Goal: Task Accomplishment & Management: Manage account settings

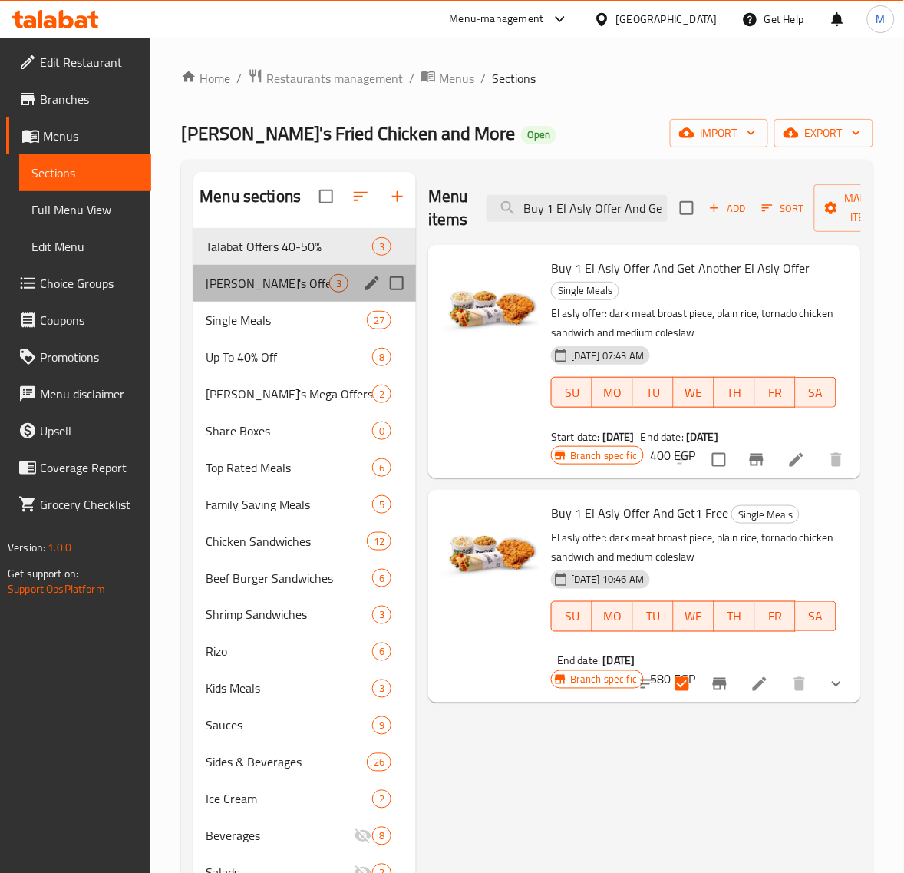
click at [296, 267] on div "[PERSON_NAME]'s Offers 40-50% Off 3" at bounding box center [304, 283] width 223 height 37
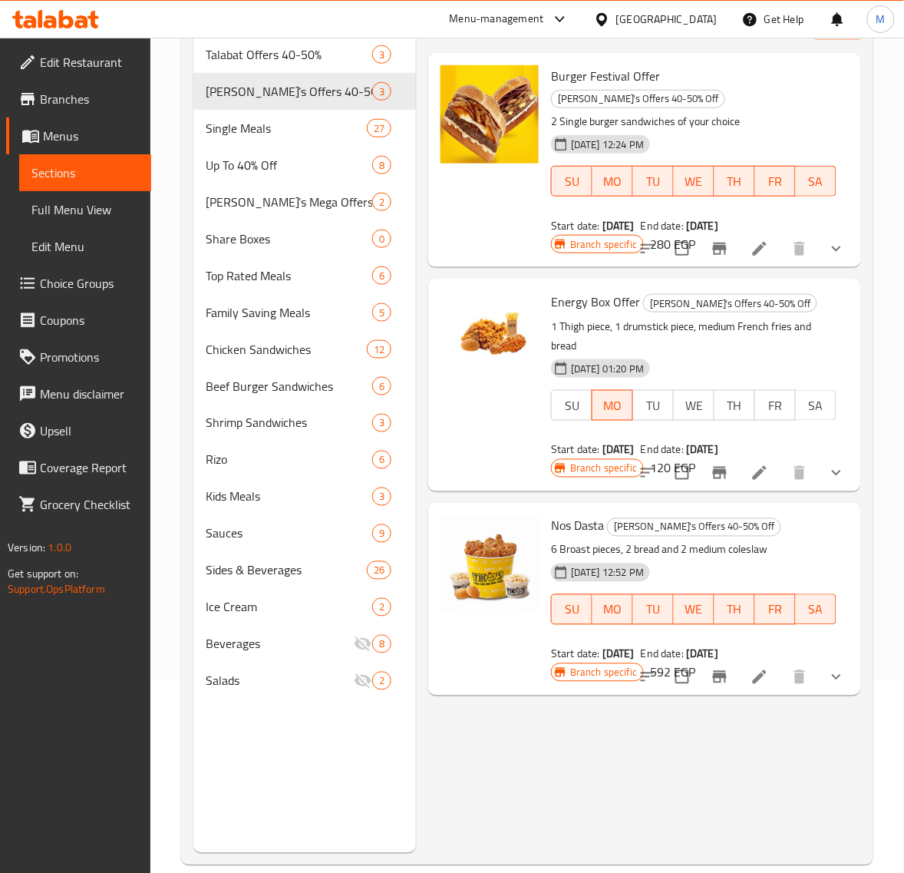
scroll to position [96, 0]
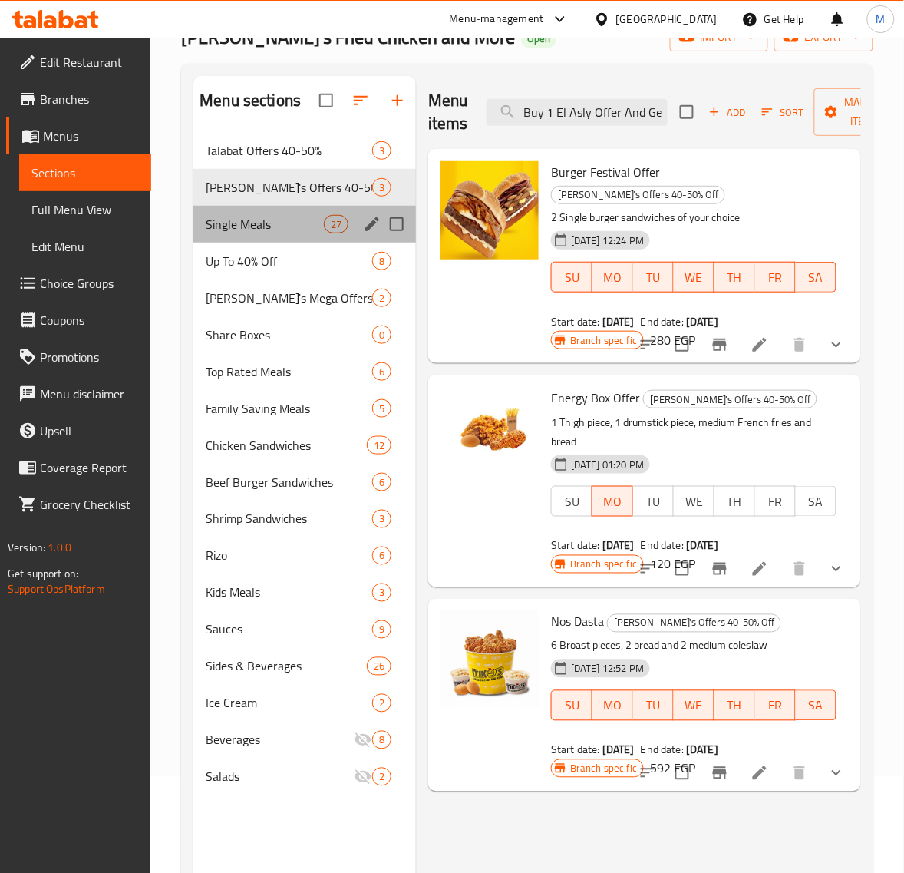
click at [293, 211] on div "Single Meals 27" at bounding box center [304, 224] width 223 height 37
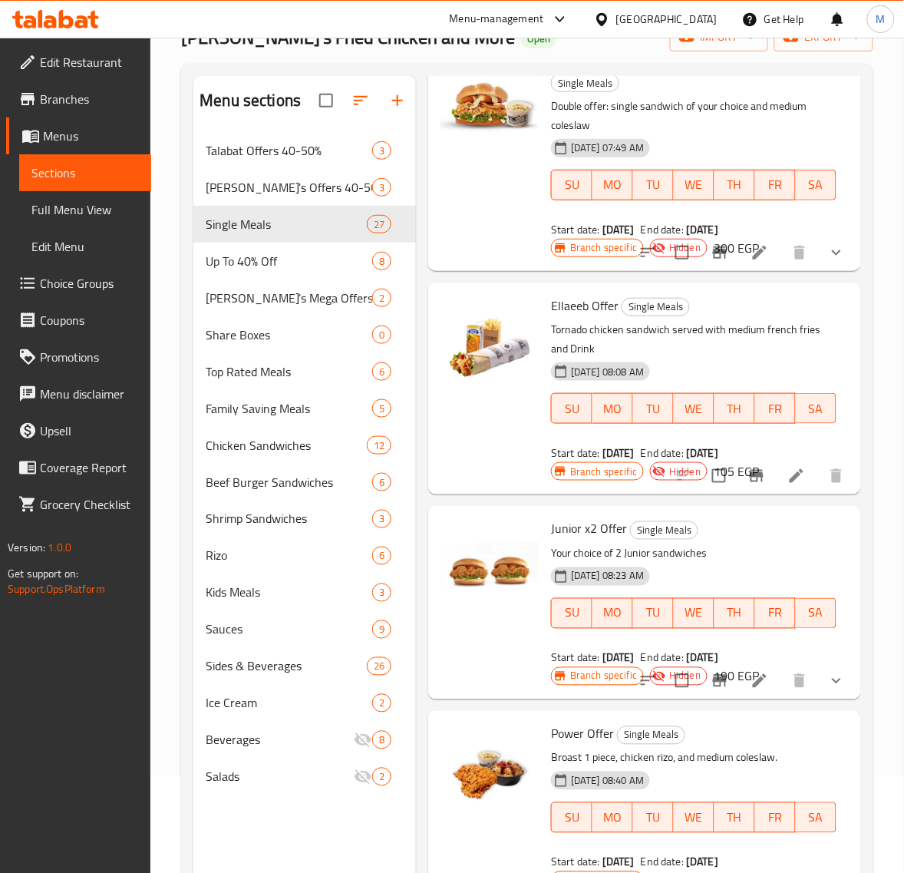
scroll to position [1152, 0]
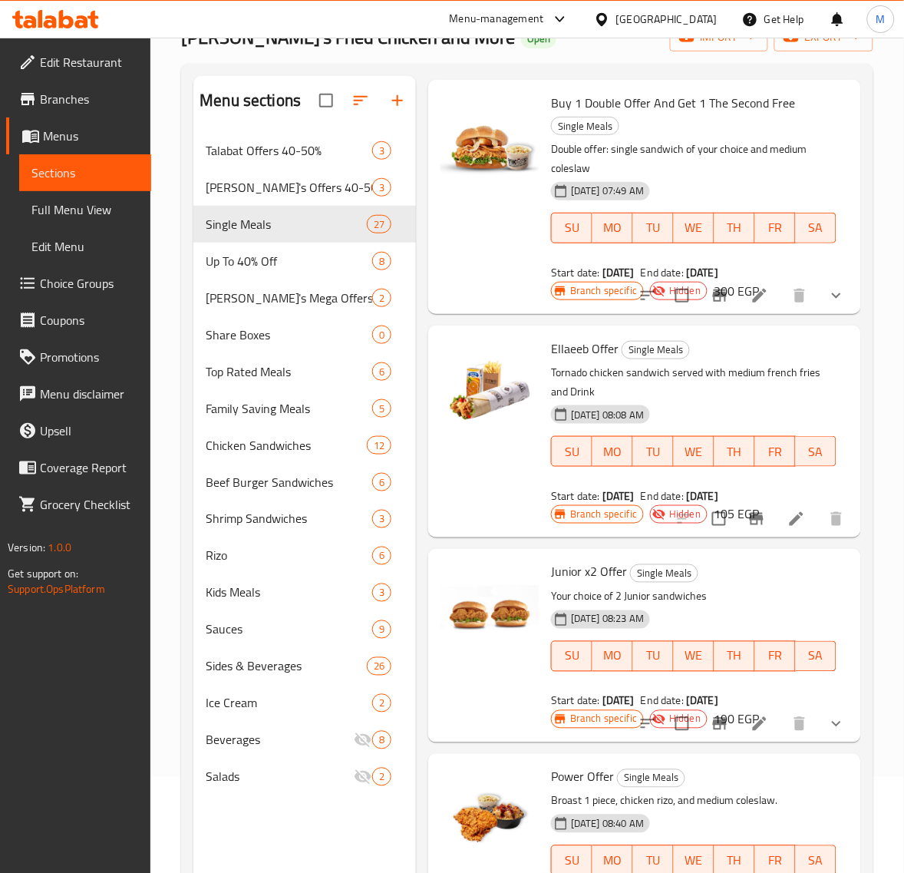
click at [567, 339] on span "Ellaeeb Offer" at bounding box center [585, 348] width 68 height 23
click at [568, 347] on span "Ellaeeb Offer" at bounding box center [585, 348] width 68 height 23
copy span "Ellaeeb"
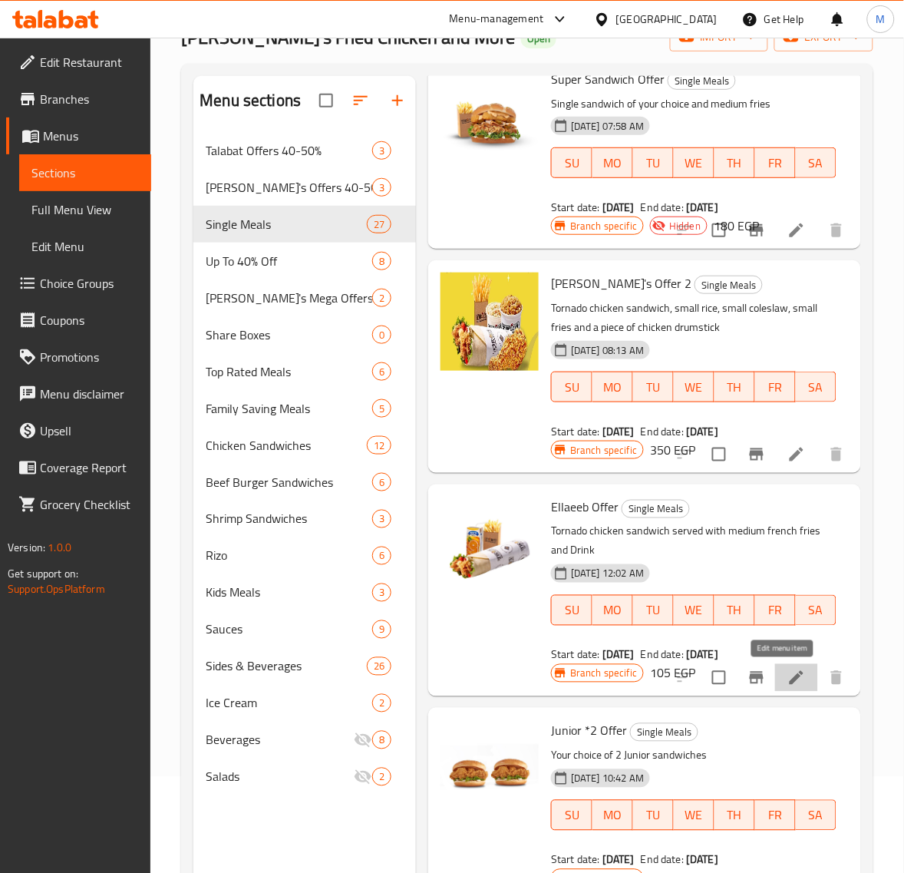
click at [790, 678] on icon at bounding box center [797, 678] width 14 height 14
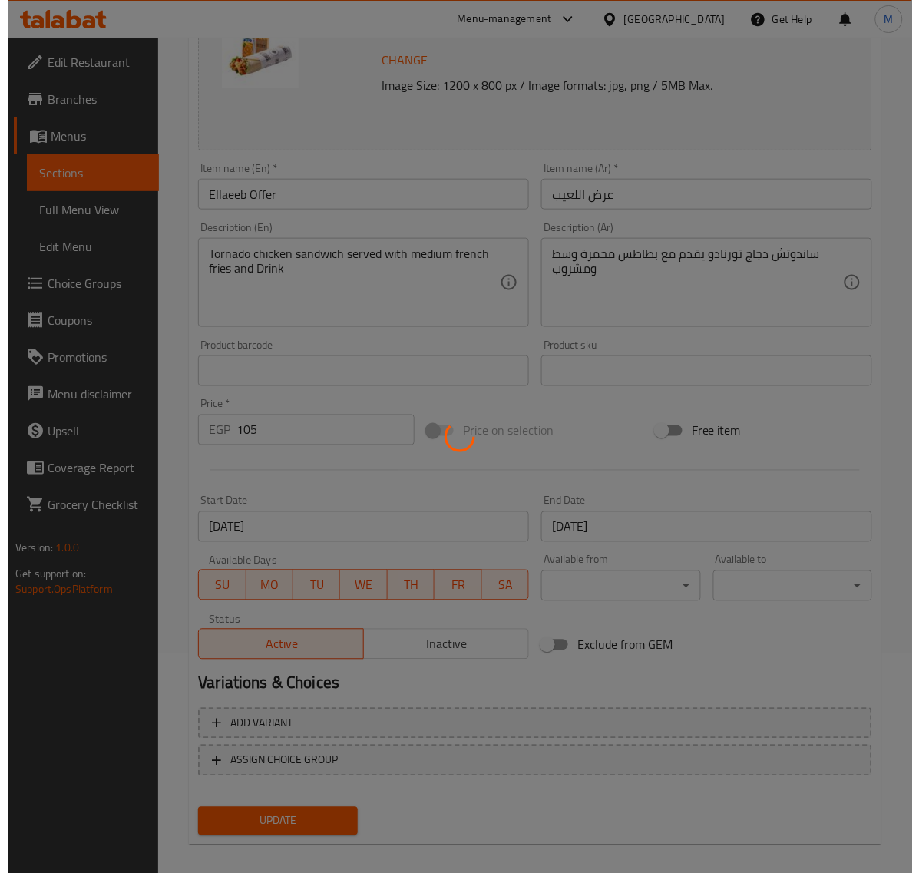
scroll to position [232, 0]
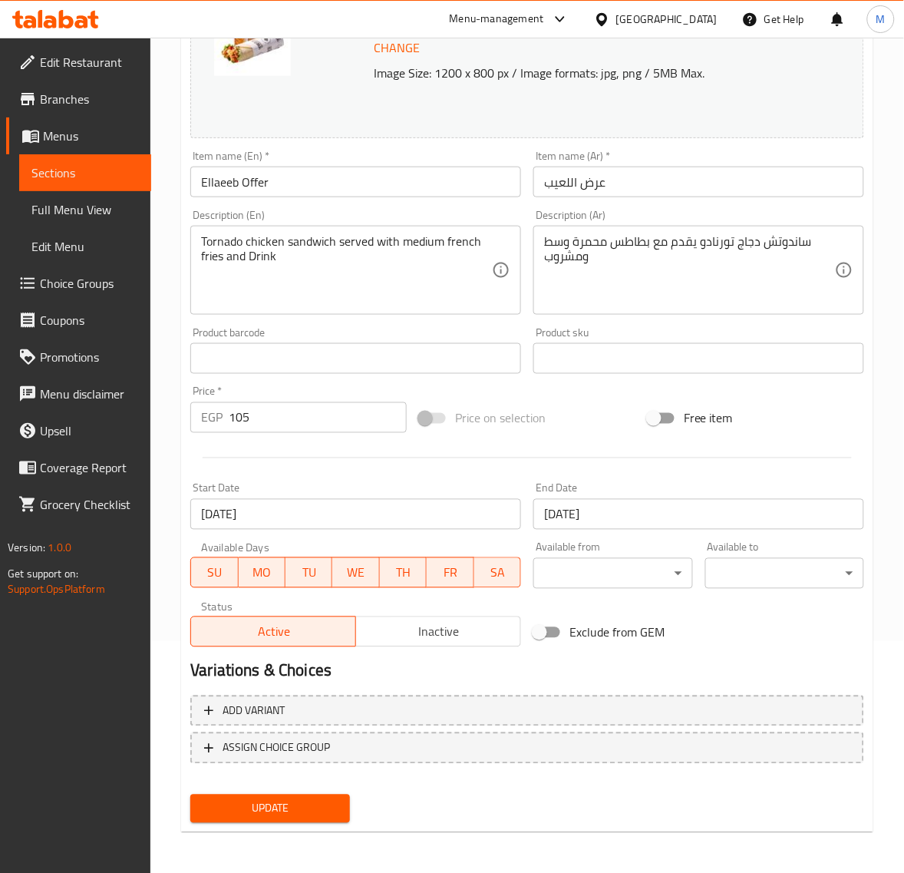
click at [438, 500] on input "[DATE]" at bounding box center [355, 514] width 331 height 31
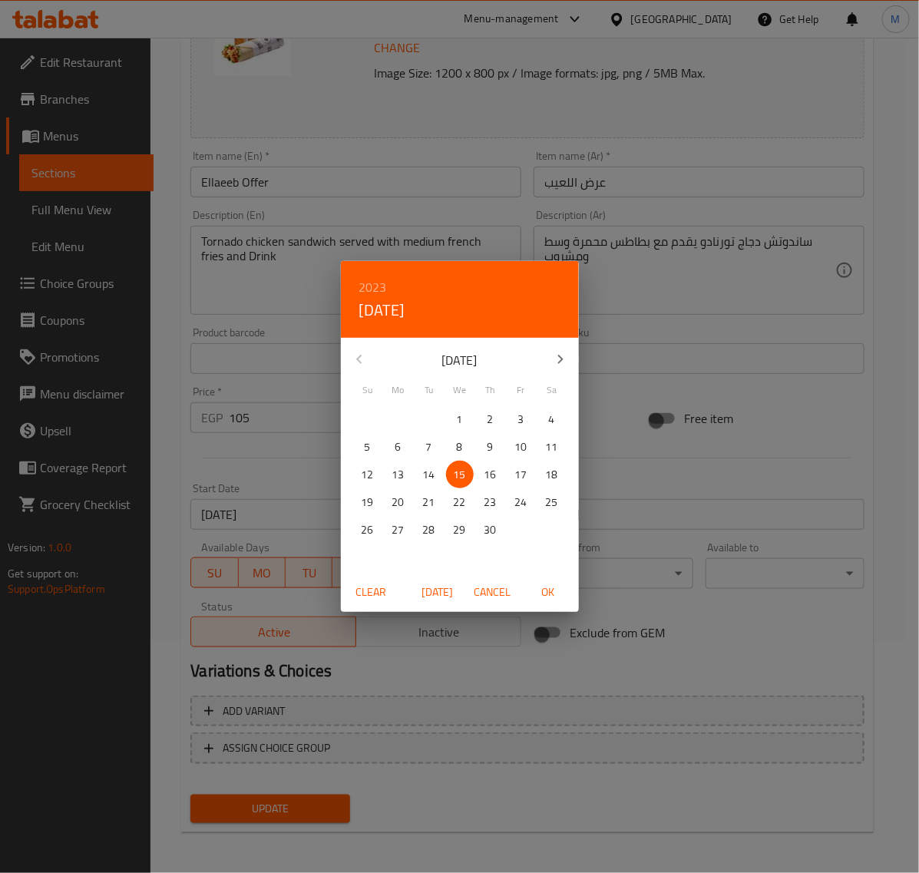
click at [442, 595] on span "[DATE]" at bounding box center [437, 592] width 37 height 19
click at [544, 597] on span "OK" at bounding box center [548, 592] width 37 height 19
type input "[DATE]"
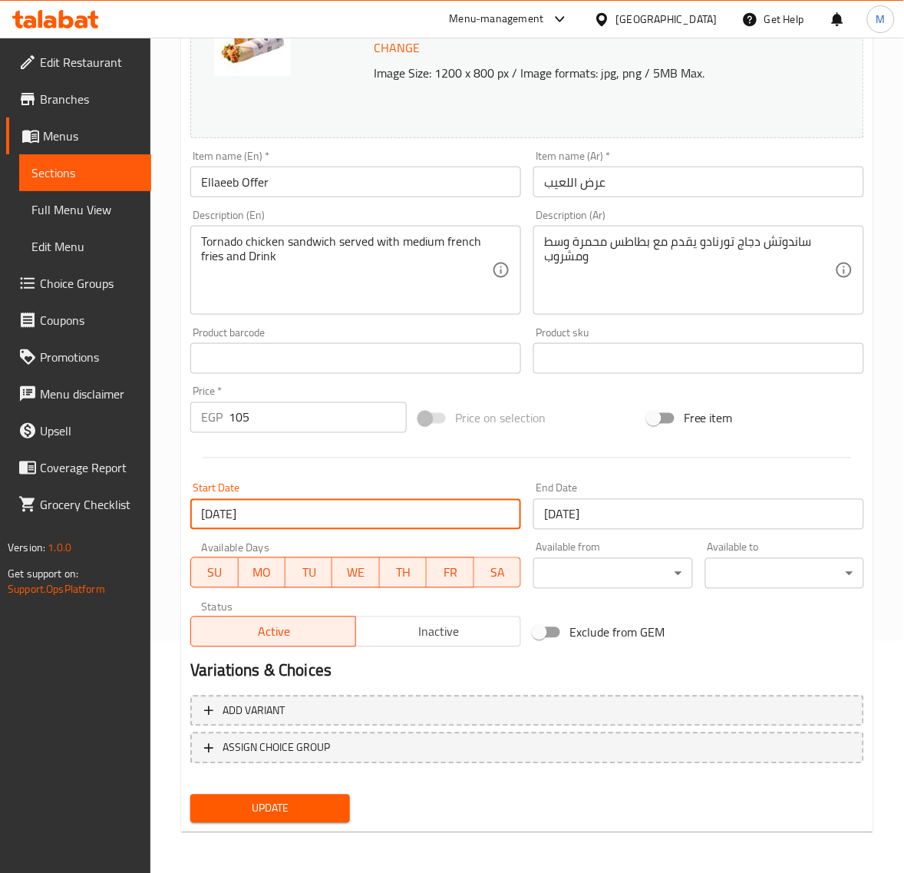
click at [646, 514] on input "[DATE]" at bounding box center [699, 514] width 331 height 31
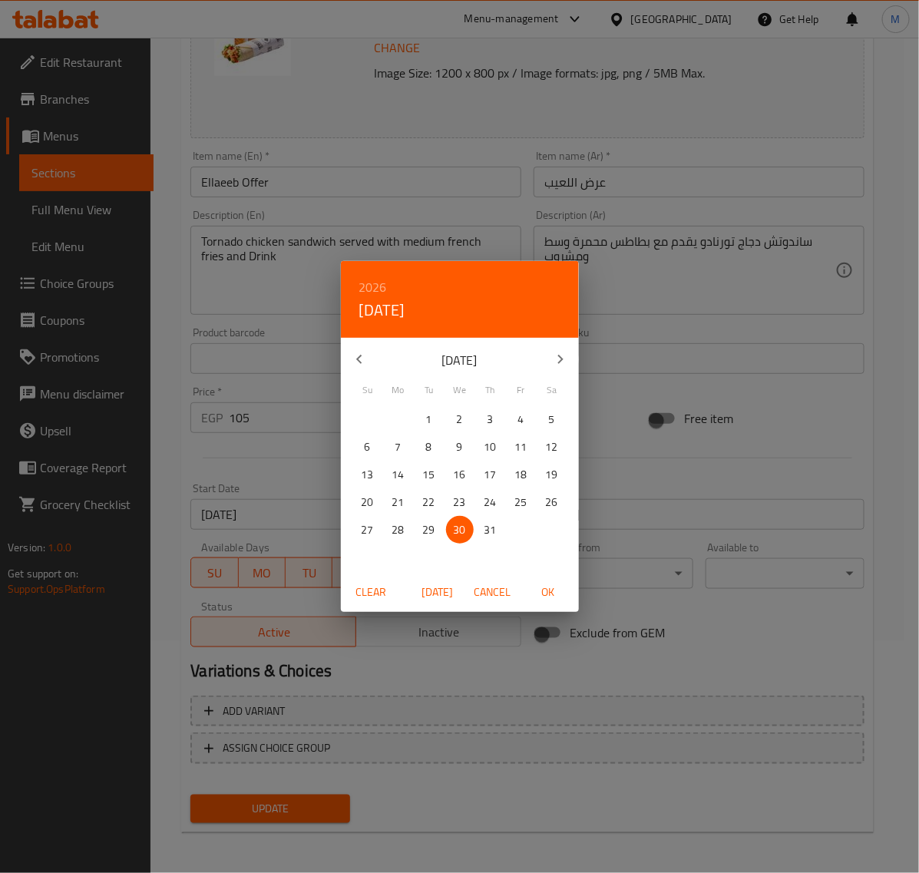
click at [371, 286] on h6 "2026" at bounding box center [373, 286] width 28 height 21
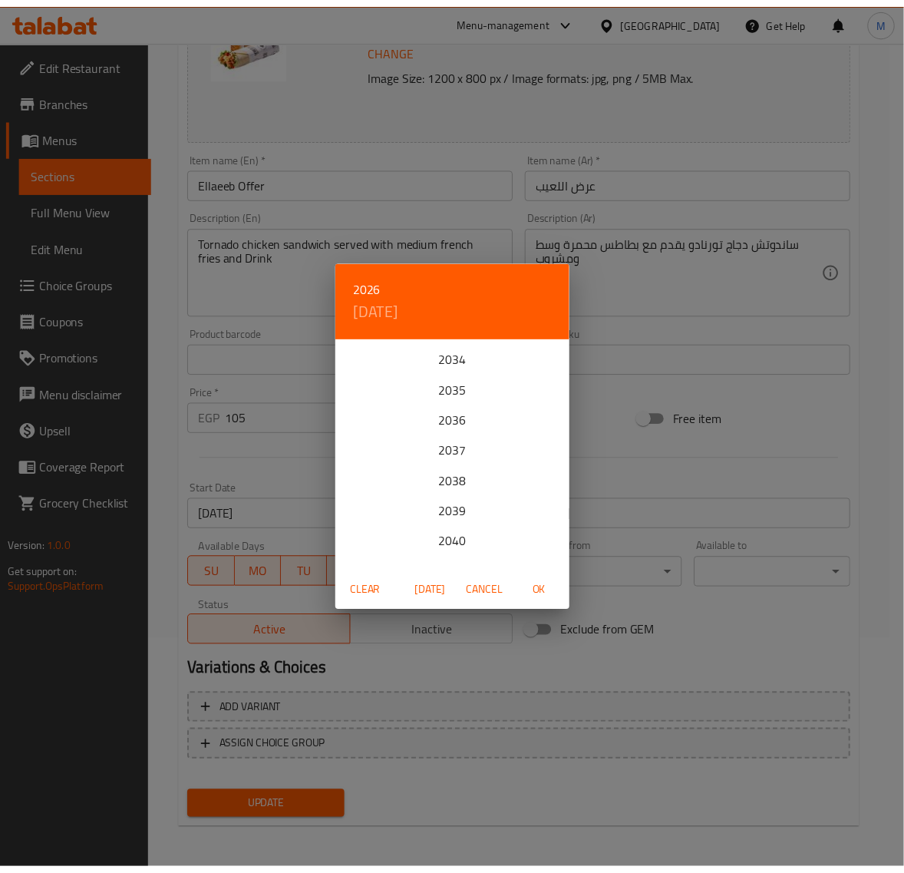
scroll to position [384, 0]
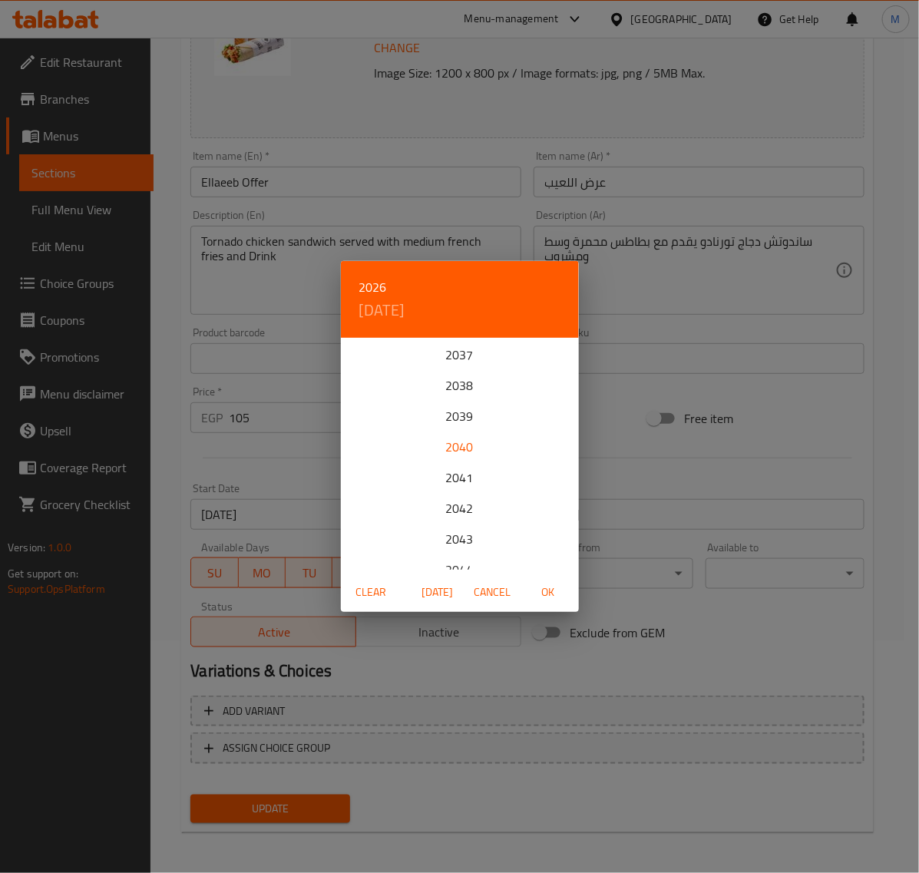
click at [451, 444] on div "2040" at bounding box center [460, 447] width 238 height 31
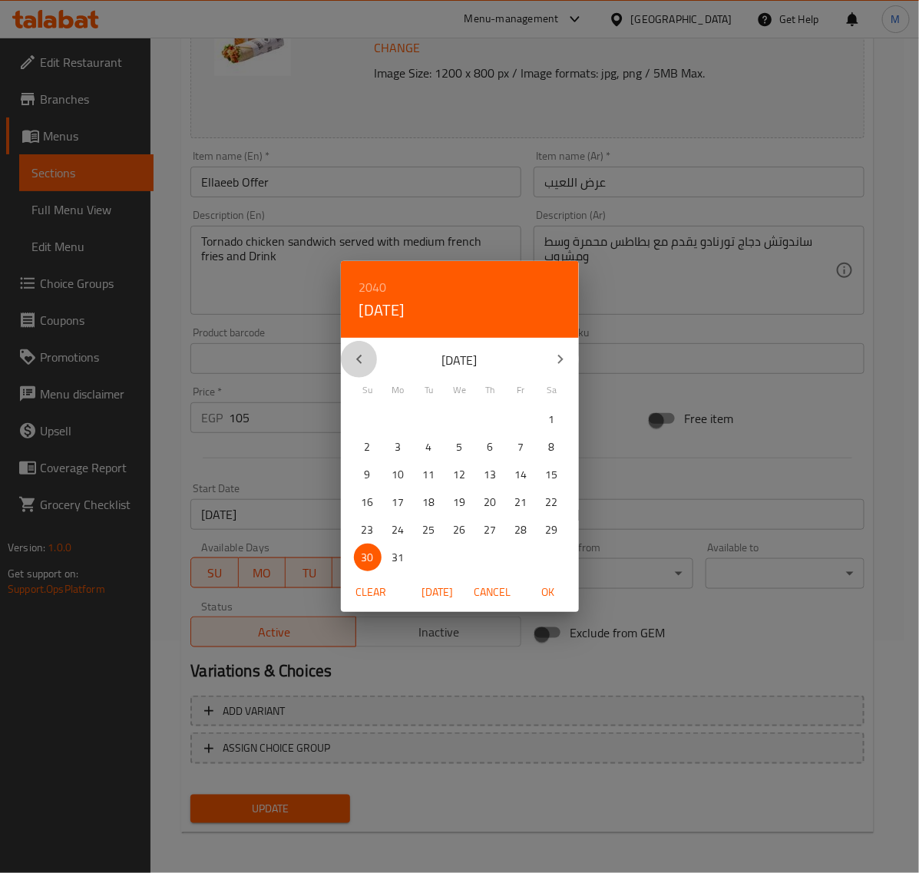
click at [359, 365] on icon "button" at bounding box center [359, 359] width 18 height 18
click at [461, 527] on p "31" at bounding box center [460, 530] width 12 height 19
click at [550, 590] on span "OK" at bounding box center [548, 592] width 37 height 19
type input "[DATE]"
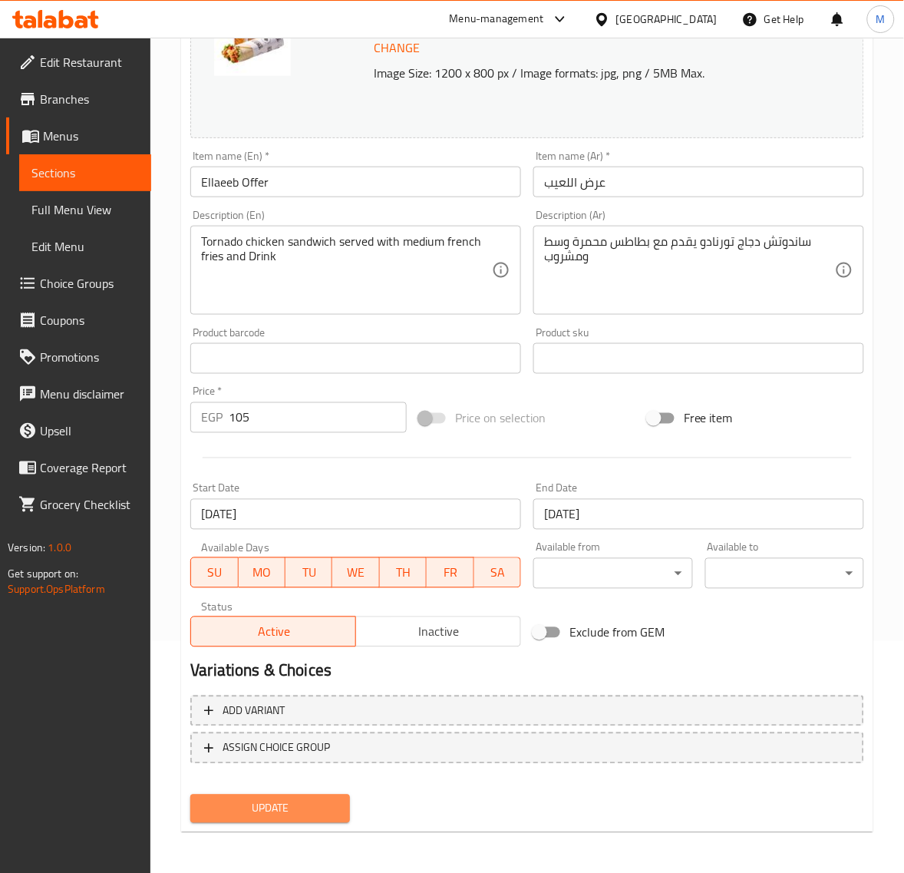
click at [276, 803] on span "Update" at bounding box center [270, 808] width 134 height 19
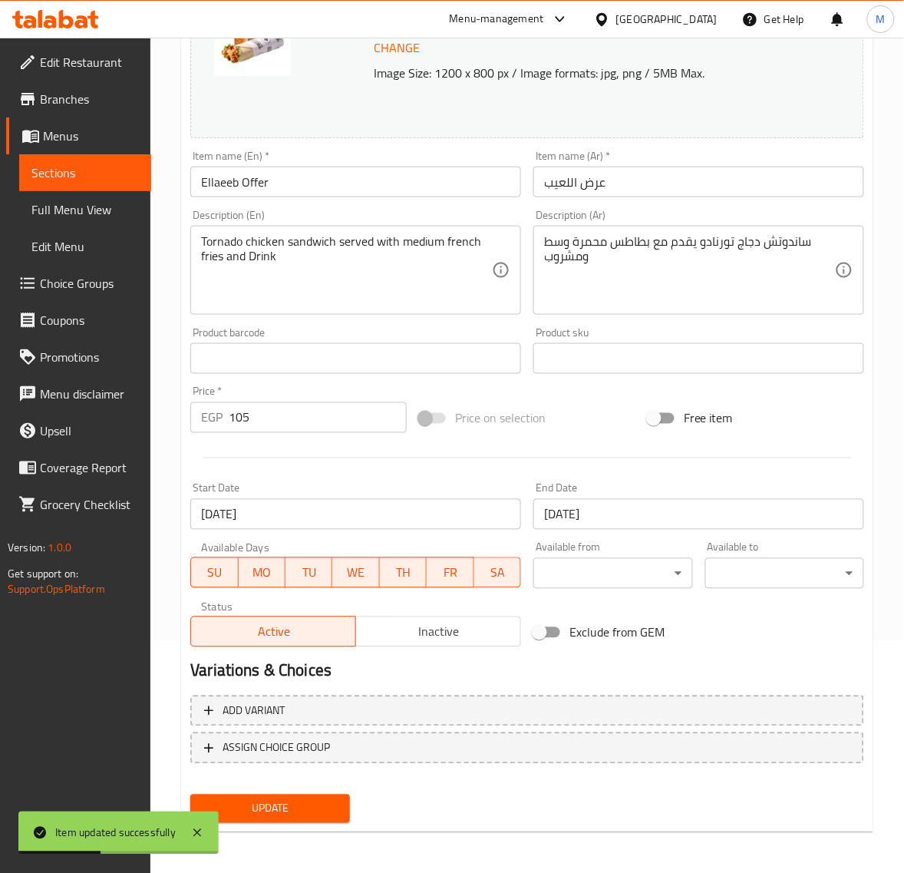
click at [302, 423] on input "105" at bounding box center [318, 417] width 178 height 31
paste input "210"
type input "210"
click at [326, 805] on span "Update" at bounding box center [270, 808] width 134 height 19
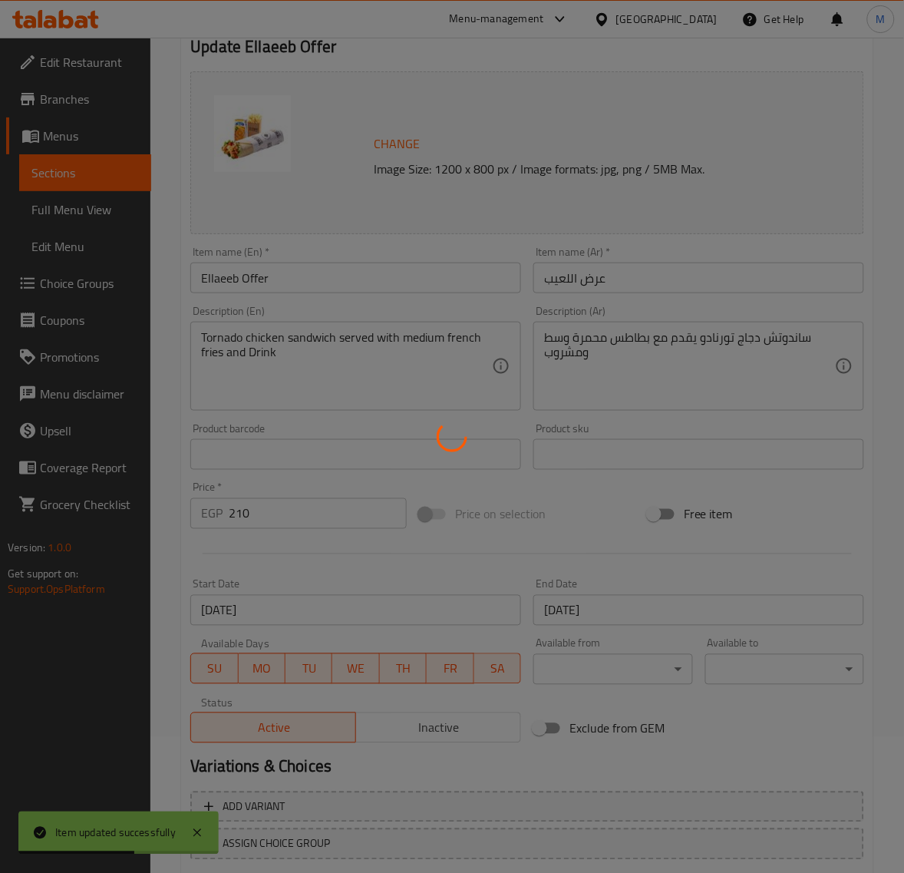
scroll to position [0, 0]
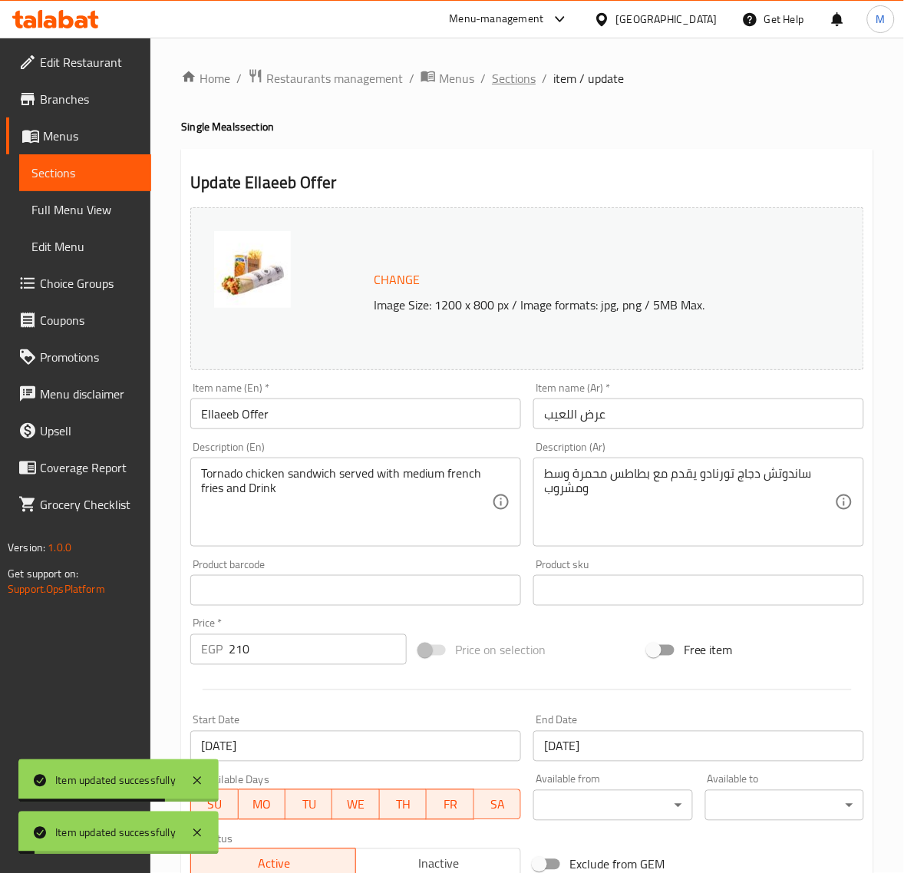
click at [512, 74] on span "Sections" at bounding box center [514, 78] width 44 height 18
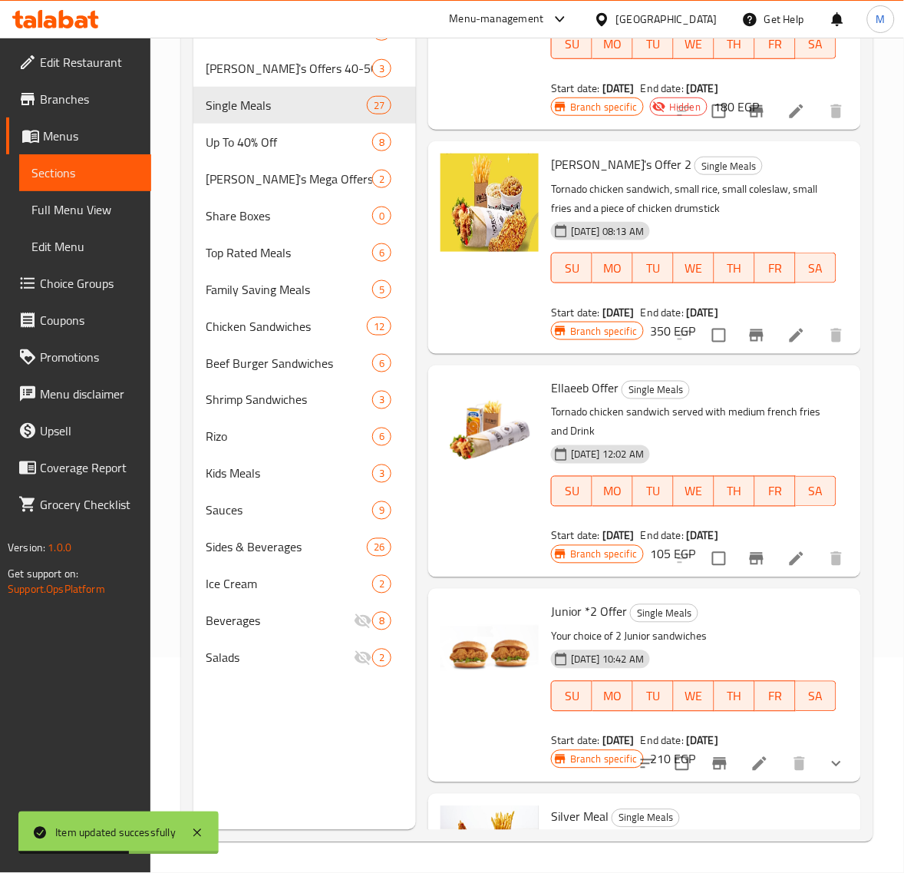
scroll to position [3924, 0]
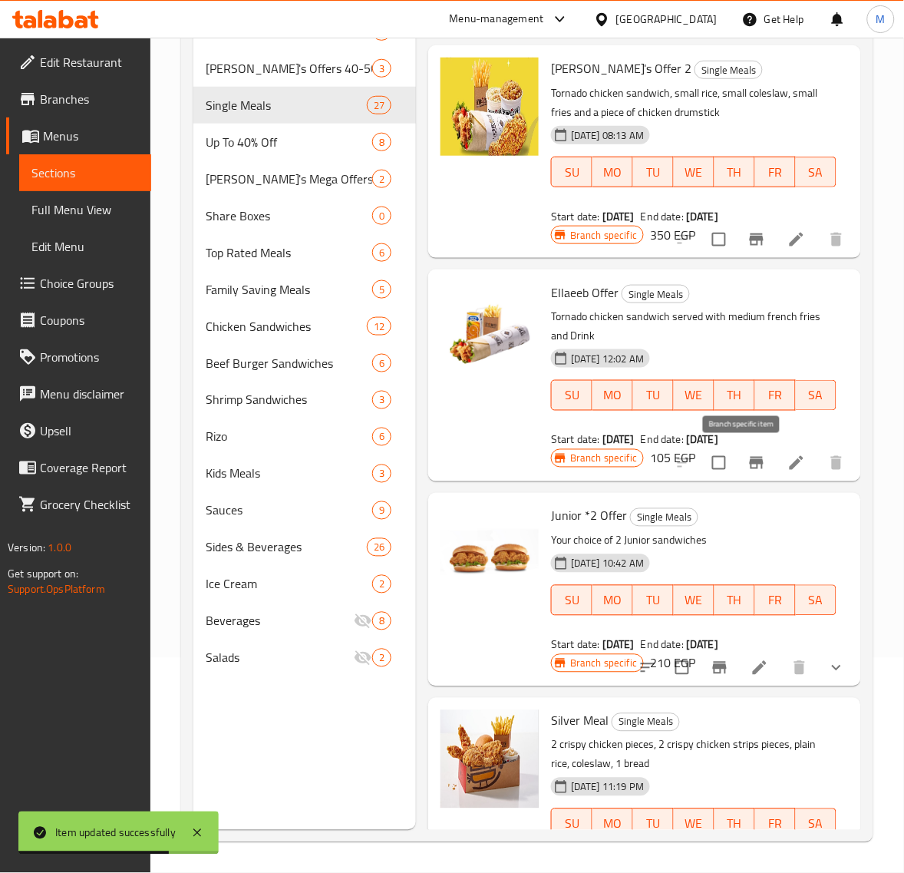
click at [748, 467] on icon "Branch-specific-item" at bounding box center [757, 463] width 18 height 18
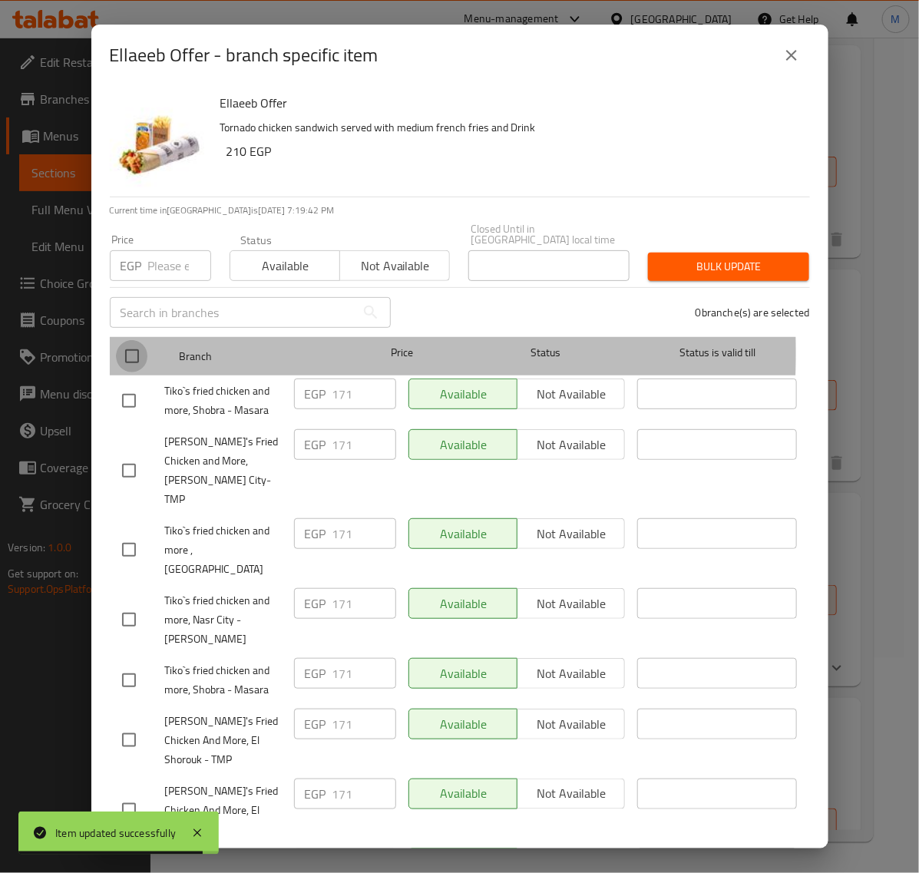
click at [139, 342] on input "checkbox" at bounding box center [132, 356] width 32 height 32
checkbox input "true"
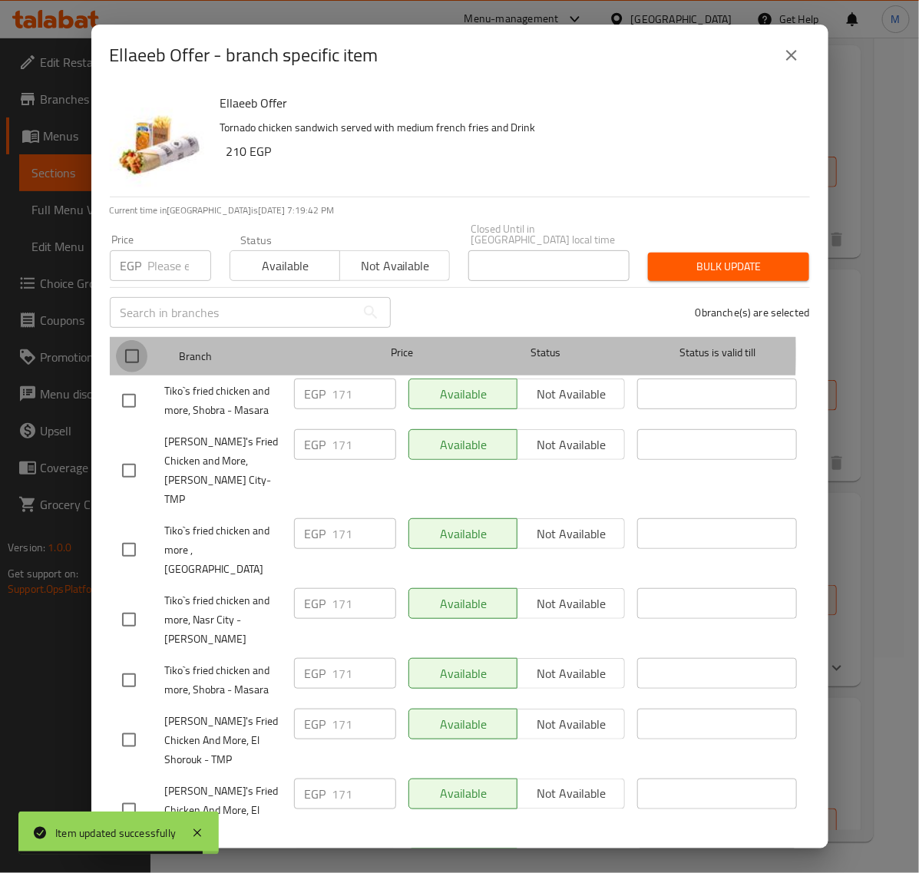
checkbox input "true"
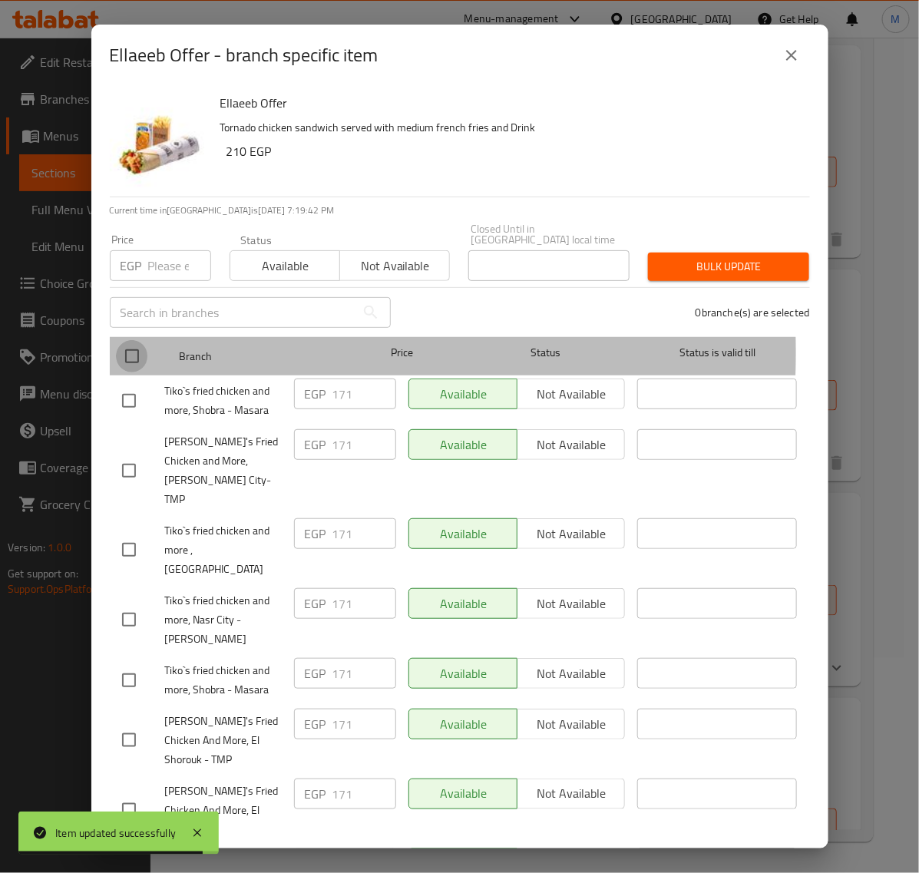
checkbox input "true"
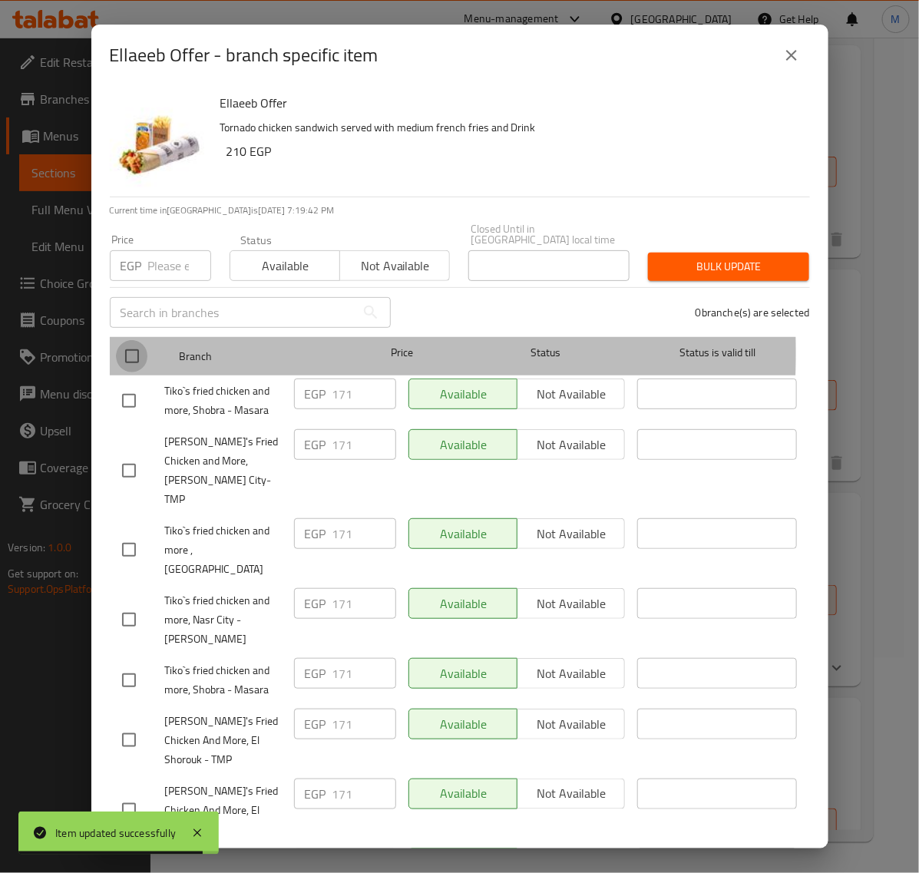
checkbox input "true"
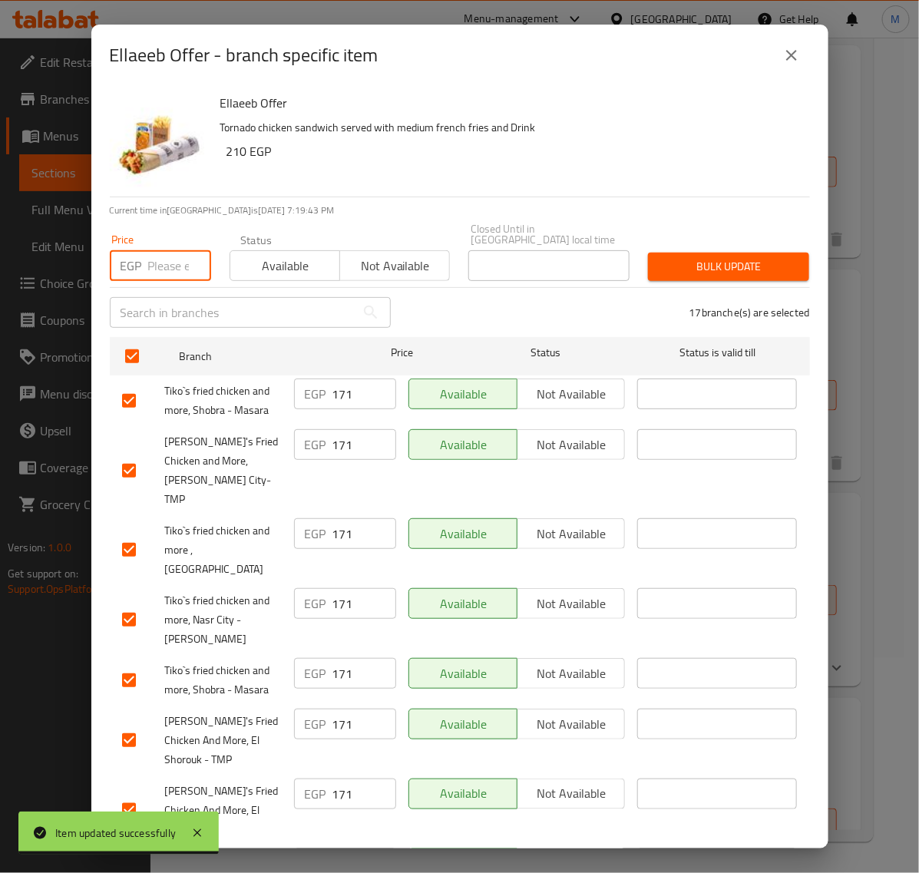
click at [174, 262] on input "number" at bounding box center [179, 265] width 63 height 31
paste input "210"
type input "210"
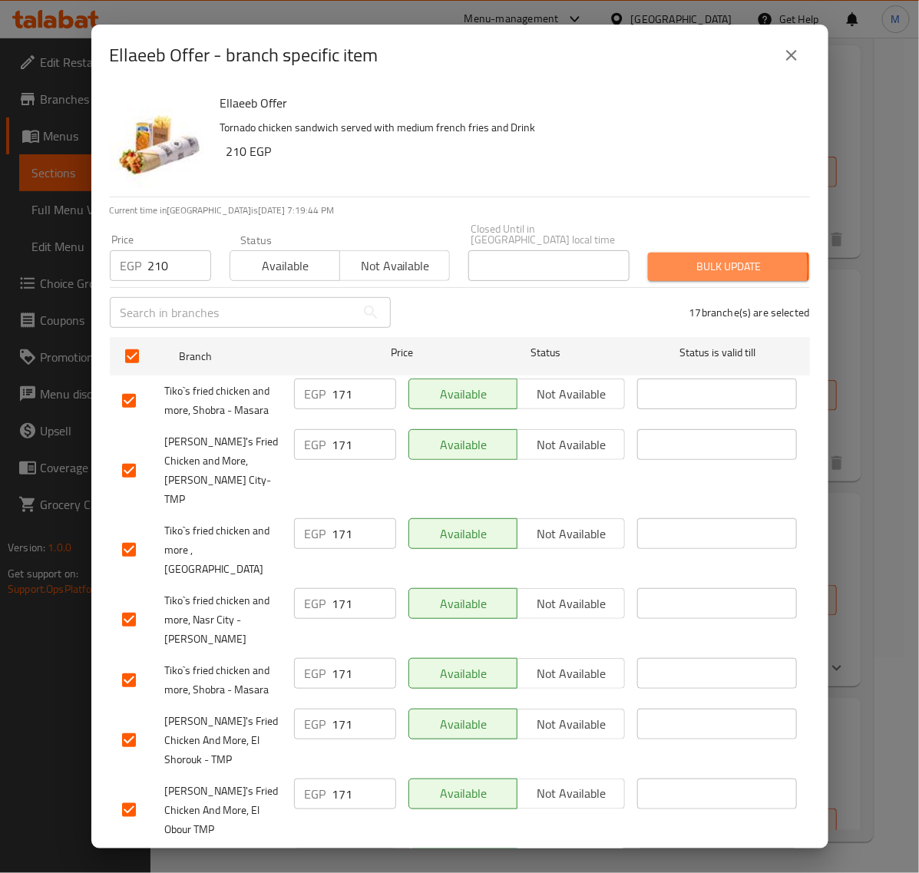
click at [680, 257] on span "Bulk update" at bounding box center [728, 266] width 137 height 19
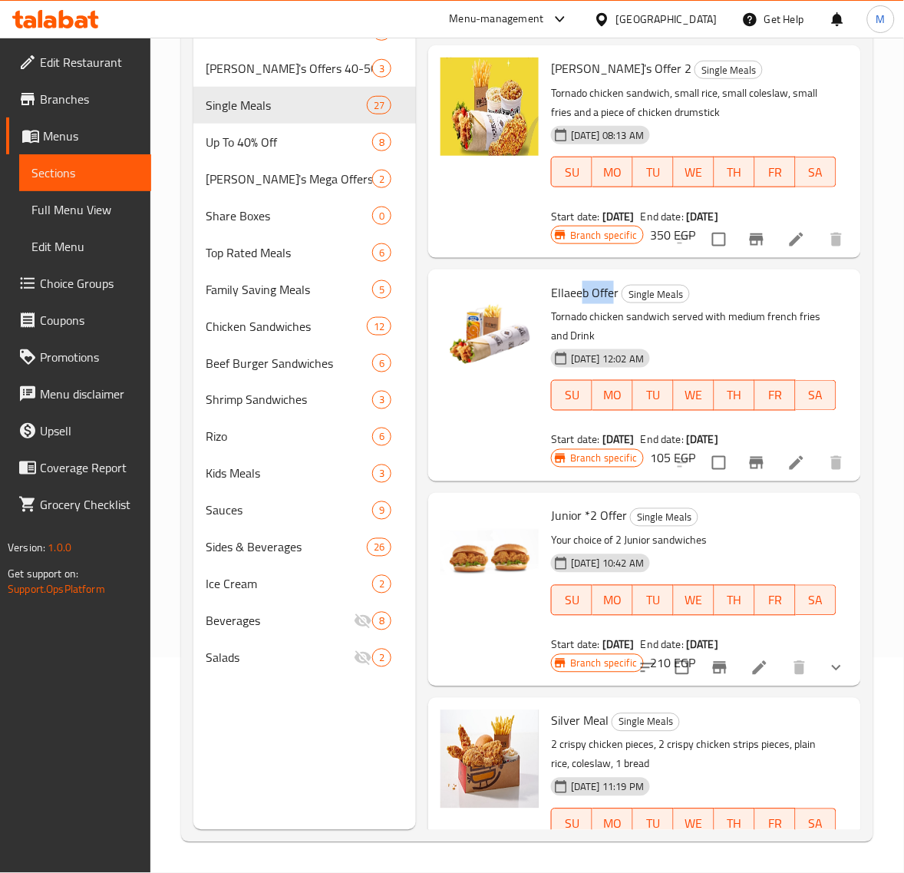
drag, startPoint x: 616, startPoint y: 294, endPoint x: 578, endPoint y: 297, distance: 37.7
click at [578, 297] on span "Ellaeeb Offer" at bounding box center [585, 292] width 68 height 23
click at [582, 288] on span "Ellaeeb Offer" at bounding box center [585, 292] width 68 height 23
click at [570, 296] on span "Ellaeeb Offer" at bounding box center [585, 292] width 68 height 23
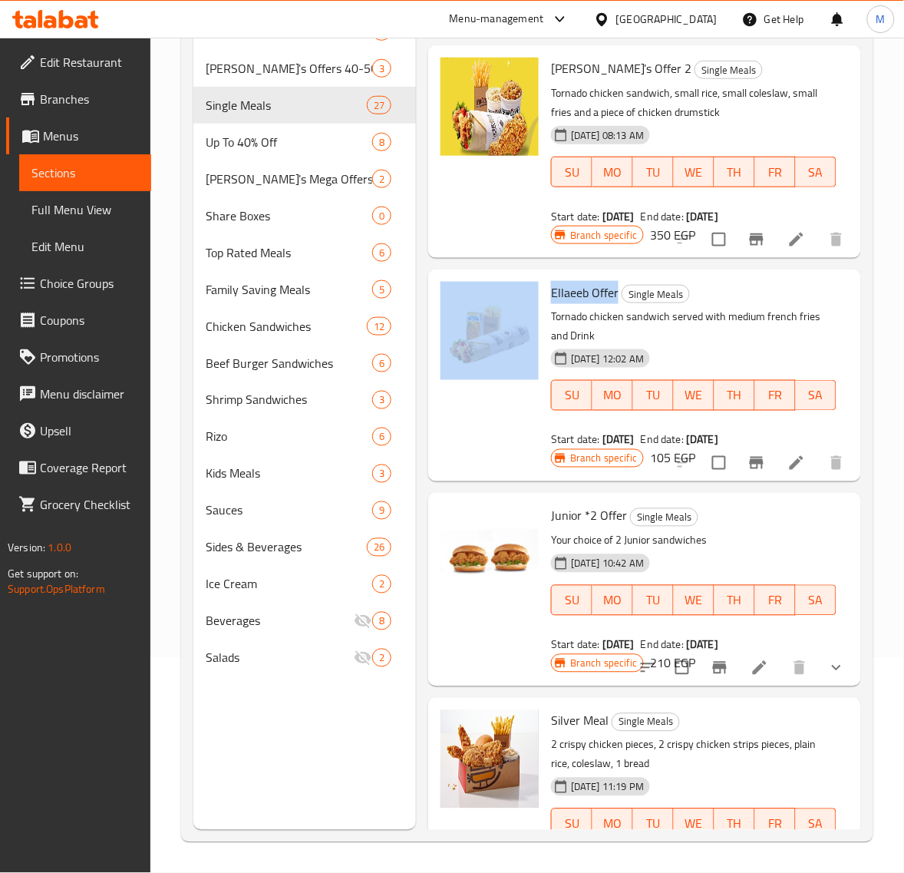
drag, startPoint x: 618, startPoint y: 288, endPoint x: 540, endPoint y: 278, distance: 78.9
click at [540, 278] on div "Ellaeeb Offer Single Meals Tornado chicken sandwich served with medium french f…" at bounding box center [645, 376] width 421 height 200
click at [555, 285] on span "Ellaeeb Offer" at bounding box center [585, 292] width 68 height 23
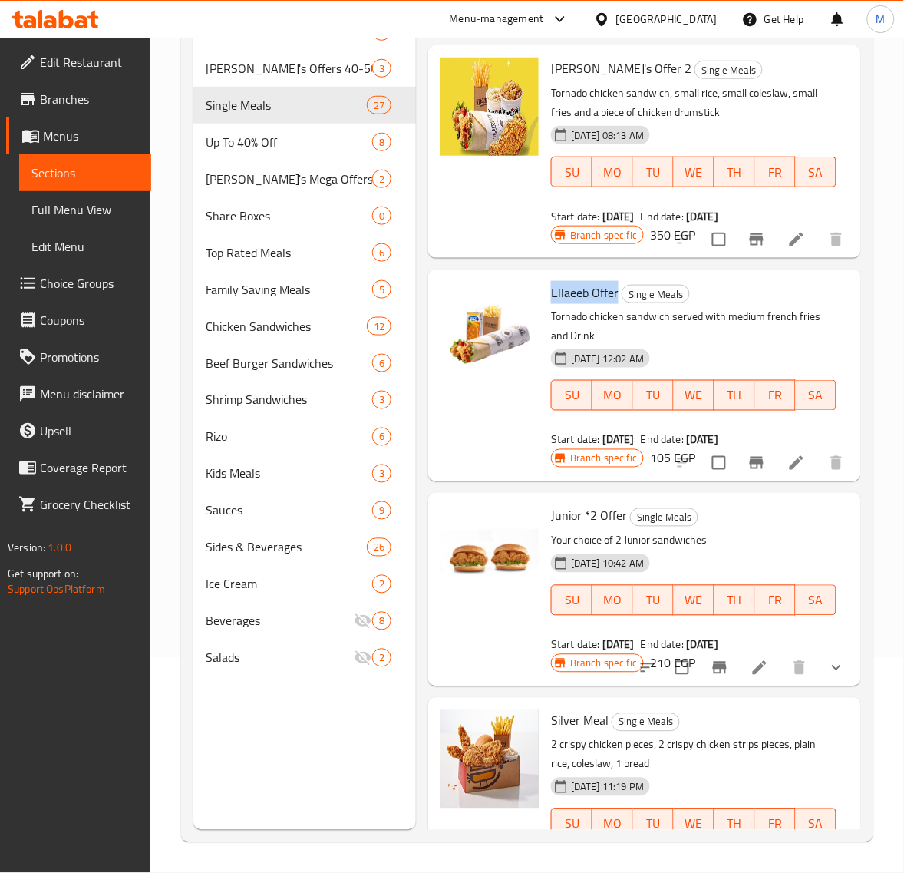
drag, startPoint x: 619, startPoint y: 292, endPoint x: 554, endPoint y: 289, distance: 65.3
click at [554, 289] on h6 "Ellaeeb Offer Single Meals" at bounding box center [694, 292] width 286 height 21
copy span "Ellaeeb Offer"
click at [765, 324] on p "Tornado chicken sandwich served with medium french fries and Drink" at bounding box center [694, 326] width 286 height 38
click at [624, 288] on span "Single Meals" at bounding box center [656, 295] width 67 height 18
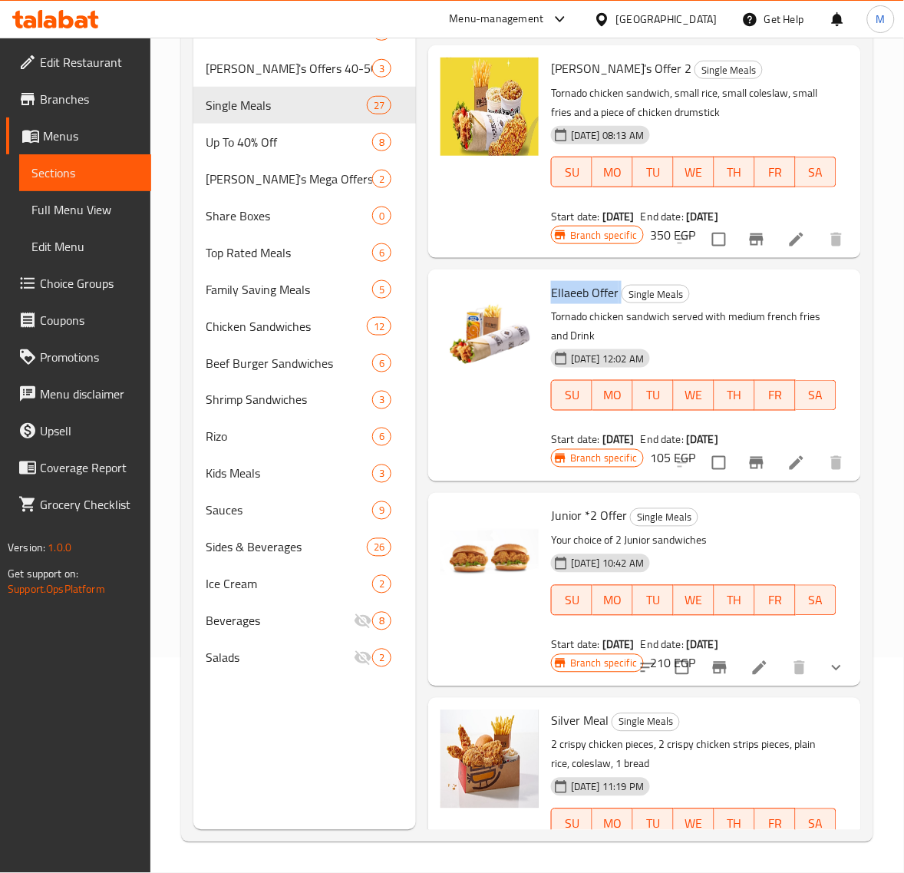
drag, startPoint x: 620, startPoint y: 289, endPoint x: 550, endPoint y: 290, distance: 70.6
click at [550, 290] on div "Ellaeeb Offer Single Meals Tornado chicken sandwich served with medium french f…" at bounding box center [694, 365] width 298 height 178
copy h6 "Ellaeeb Offer"
